Goal: Transaction & Acquisition: Obtain resource

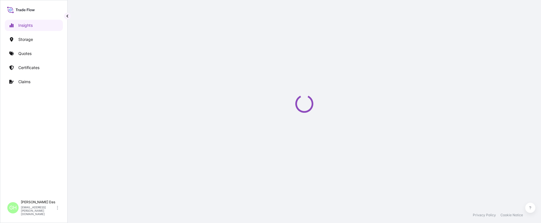
select select "2025"
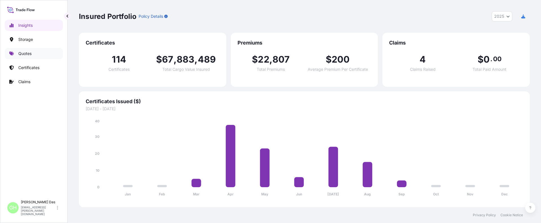
click at [30, 58] on link "Quotes" at bounding box center [34, 53] width 58 height 11
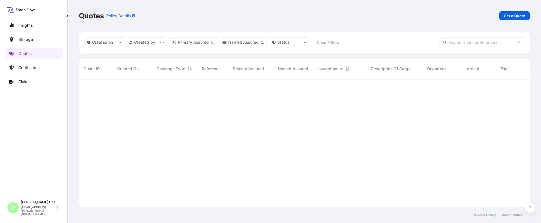
scroll to position [127, 447]
click at [513, 17] on p "Get a Quote" at bounding box center [514, 16] width 21 height 6
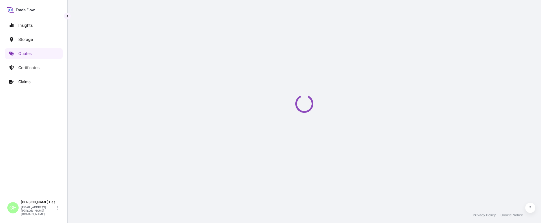
select select "Water"
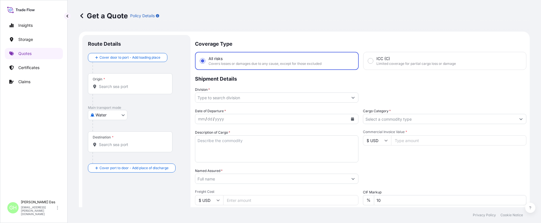
scroll to position [9, 0]
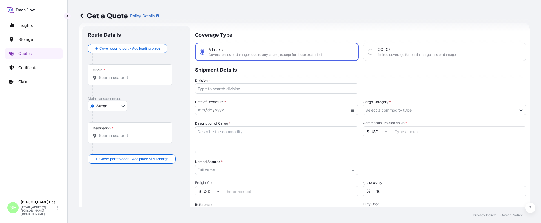
click at [132, 79] on input "Origin *" at bounding box center [132, 78] width 67 height 6
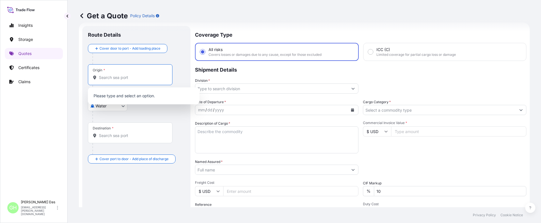
paste input "HOUSTON, TX"
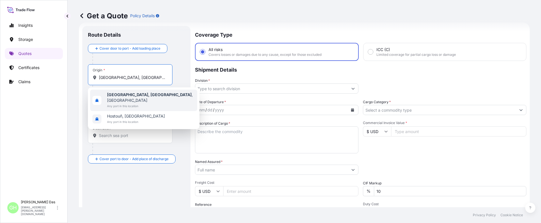
click at [119, 103] on span "Any port in this location" at bounding box center [151, 106] width 88 height 6
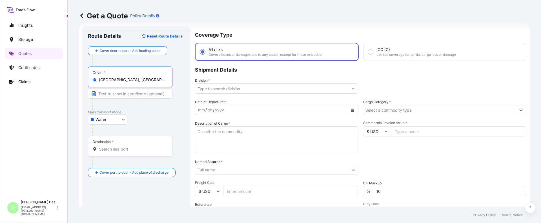
type input "Houston, TX, USA"
click at [134, 147] on input "Destination *" at bounding box center [132, 149] width 67 height 6
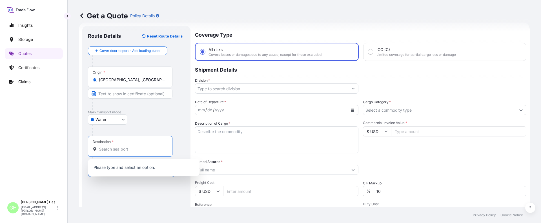
paste input "HAIFA, ISRAEL"
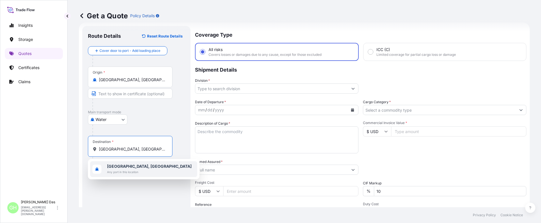
click at [112, 165] on b "Haifa, Israel" at bounding box center [149, 166] width 85 height 5
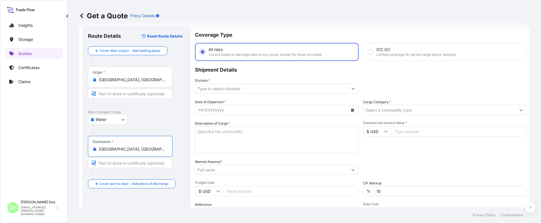
type input "Haifa, Israel"
click at [224, 87] on input "Division *" at bounding box center [271, 88] width 153 height 10
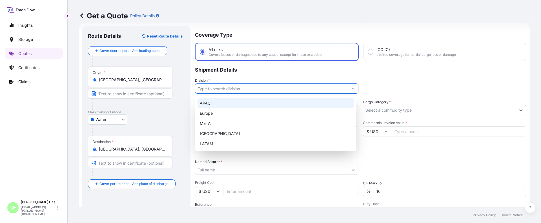
click at [205, 103] on div "APAC" at bounding box center [276, 103] width 156 height 10
type input "APAC"
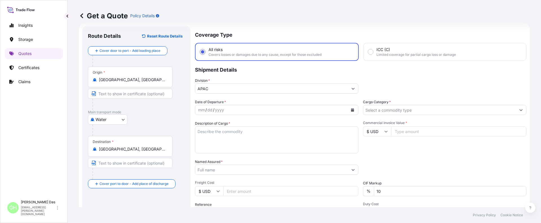
click at [314, 72] on p "Shipment Details" at bounding box center [360, 69] width 331 height 17
click at [351, 110] on icon "Calendar" at bounding box center [352, 109] width 3 height 3
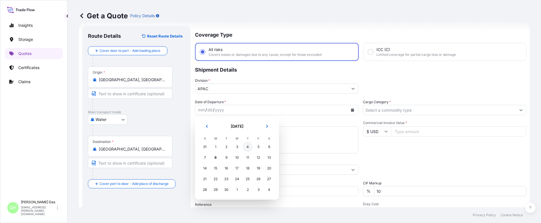
click at [247, 148] on div "4" at bounding box center [248, 147] width 10 height 10
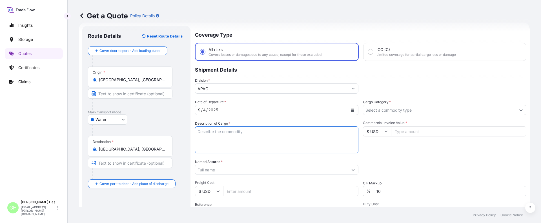
click at [214, 131] on textarea "Description of Cargo *" at bounding box center [276, 139] width 163 height 27
paste textarea "BAGS LOADED INTO 4 40' CONTAINER(S) PETROTHENE GA502119, 55BAG"
click at [198, 132] on textarea "BAGS LOADED INTO 4 40' CONTAINER(S) PETROTHENE GA502119, 55BAG" at bounding box center [276, 139] width 163 height 27
type textarea "3740 BAGS LOADED INTO 4 40' CONTAINER(S) PETROTHENE GA502119, 55BAG"
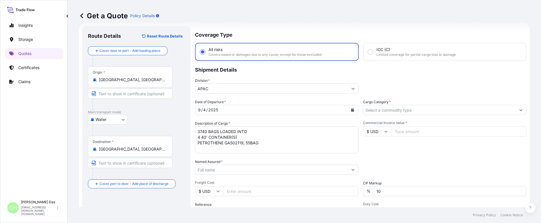
click at [310, 158] on div "Date of Departure * 9 / 4 / 2025 Cargo Category * Description of Cargo * 3740 B…" at bounding box center [360, 169] width 331 height 140
click at [213, 173] on input "Named Assured *" at bounding box center [271, 170] width 153 height 10
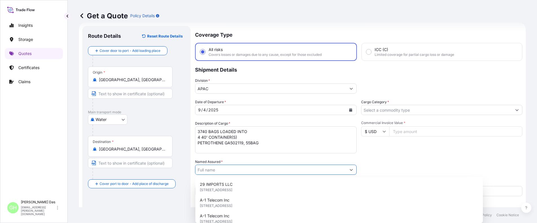
paste input "EQUISTAR CHEMICALS, LP"
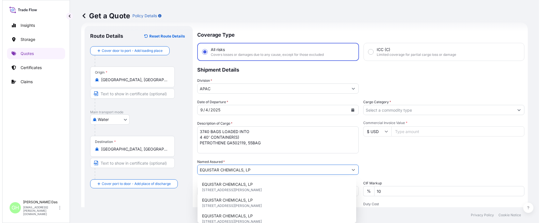
scroll to position [65, 0]
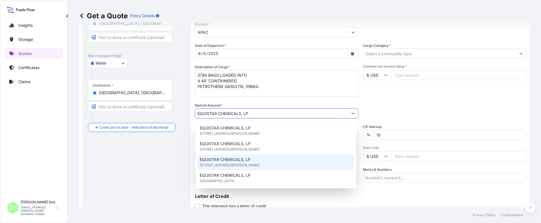
click at [260, 165] on span "1221 MCKINNEY,SUITE 300, 77010, HOUSTON, United States of America" at bounding box center [230, 165] width 60 height 6
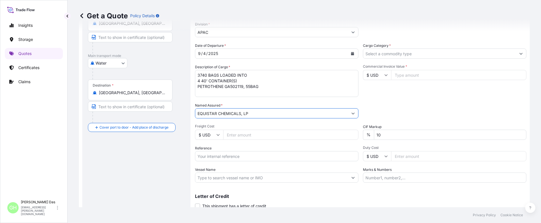
type input "EQUISTAR CHEMICALS, LP"
drag, startPoint x: 216, startPoint y: 159, endPoint x: 231, endPoint y: 163, distance: 15.8
click at [216, 159] on input "Reference" at bounding box center [276, 156] width 163 height 10
click at [204, 158] on input "Reference" at bounding box center [276, 156] width 163 height 10
paste input "5013163583"
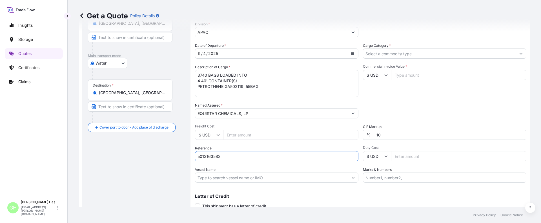
click at [289, 209] on footer "Privacy Policy Cookie Notice" at bounding box center [305, 215] width 474 height 16
click at [198, 158] on input "5013163583" at bounding box center [276, 156] width 163 height 10
paste input "10420843252"
type input "10420843252 / 5013163583"
click at [222, 178] on input "Vessel Name" at bounding box center [271, 178] width 153 height 10
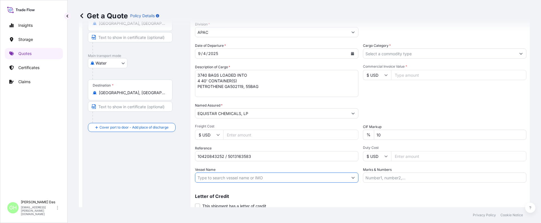
paste input "MSC PINA"
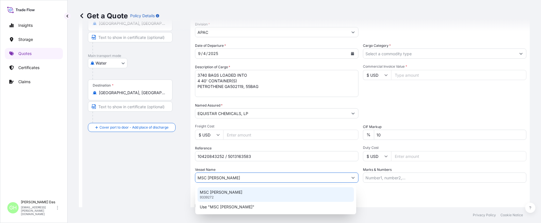
click at [224, 196] on div "MSC PINA 9339272" at bounding box center [276, 194] width 156 height 15
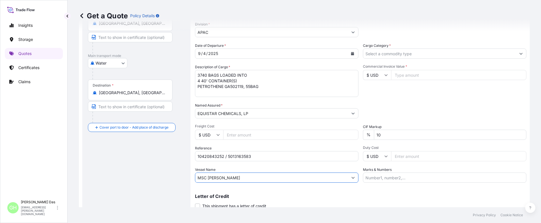
type input "MSC PINA"
click at [387, 55] on input "Cargo Category *" at bounding box center [439, 53] width 153 height 10
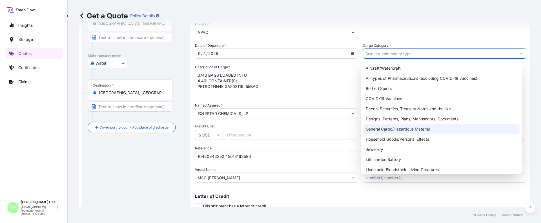
click at [377, 129] on div "General Cargo/Hazardous Material" at bounding box center [442, 129] width 156 height 10
type input "General Cargo/Hazardous Material"
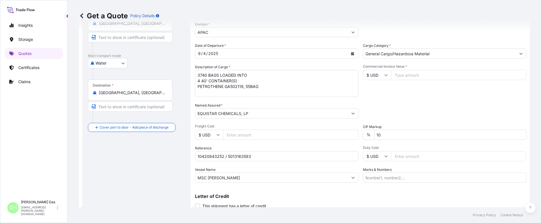
click at [404, 76] on input "Commercial Invoice Value *" at bounding box center [458, 75] width 135 height 10
click at [410, 75] on input "Commercial Invoice Value *" at bounding box center [458, 75] width 135 height 10
paste input "81430"
type input "81430"
click at [393, 101] on div "Date of Departure * 9 / 4 / 2025 Cargo Category * General Cargo/Hazardous Mater…" at bounding box center [360, 113] width 331 height 140
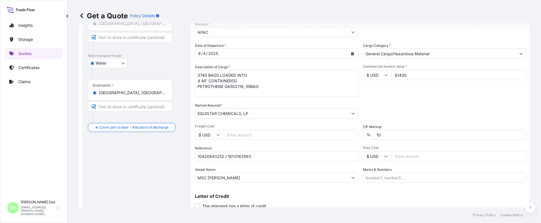
scroll to position [86, 0]
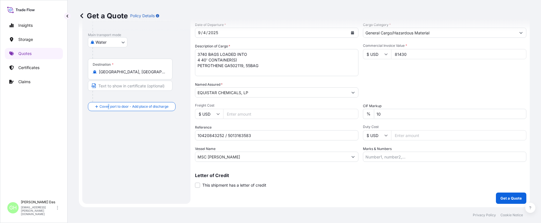
drag, startPoint x: 108, startPoint y: 174, endPoint x: 158, endPoint y: 148, distance: 56.9
click at [109, 173] on div "Route Details Reset Route Details Cover door to port - Add loading place Place …" at bounding box center [136, 76] width 97 height 244
click at [422, 187] on div "Letter of Credit This shipment has a letter of credit Letter of credit * Letter…" at bounding box center [360, 180] width 331 height 15
click at [505, 196] on p "Get a Quote" at bounding box center [511, 198] width 21 height 6
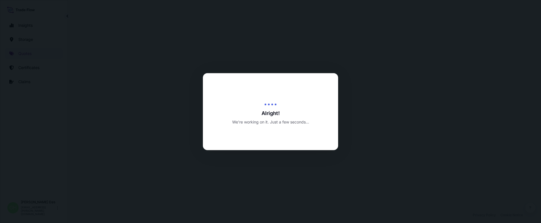
select select "Water"
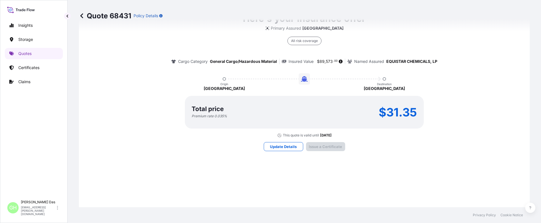
scroll to position [840, 0]
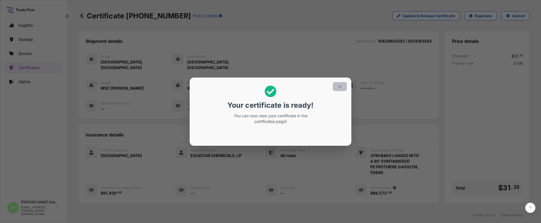
click at [340, 84] on icon "button" at bounding box center [339, 86] width 5 height 5
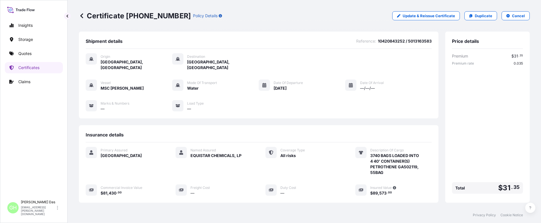
scroll to position [85, 0]
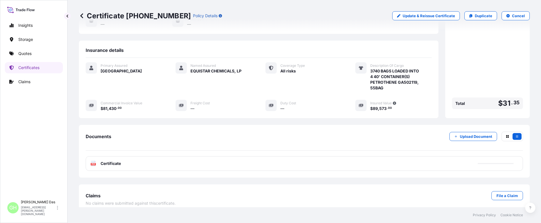
click at [448, 158] on div "PDF Certificate" at bounding box center [304, 163] width 437 height 15
click at [448, 158] on link "PDF Certificate 2025-09-08" at bounding box center [304, 163] width 437 height 15
